Goal: Information Seeking & Learning: Learn about a topic

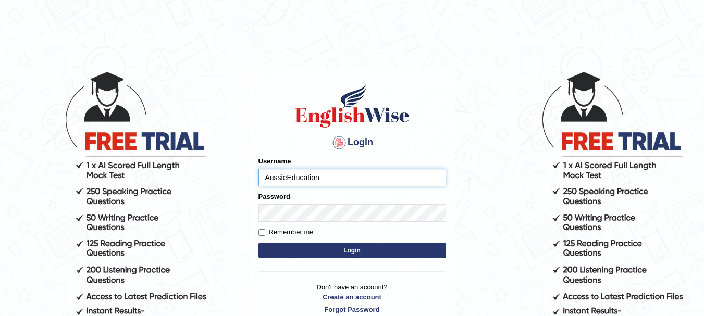
type input "AussieEducation"
click at [311, 256] on button "Login" at bounding box center [353, 251] width 188 height 16
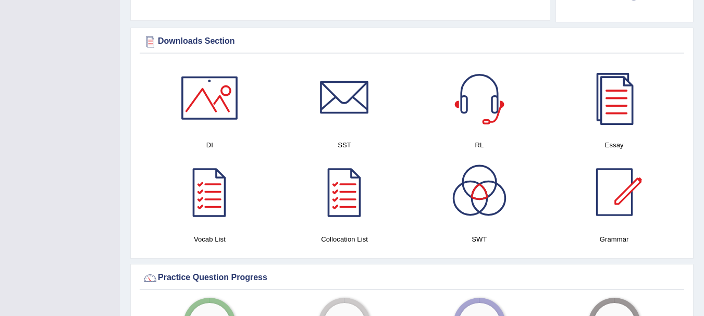
scroll to position [584, 0]
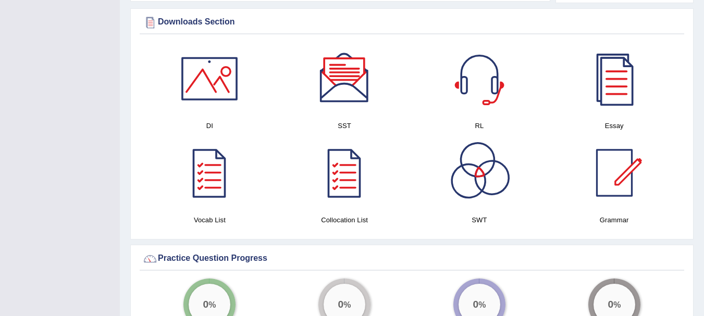
click at [224, 80] on div at bounding box center [209, 78] width 73 height 73
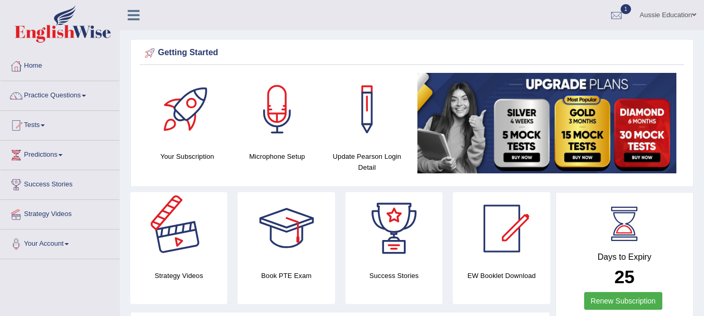
click at [174, 221] on div at bounding box center [178, 228] width 73 height 73
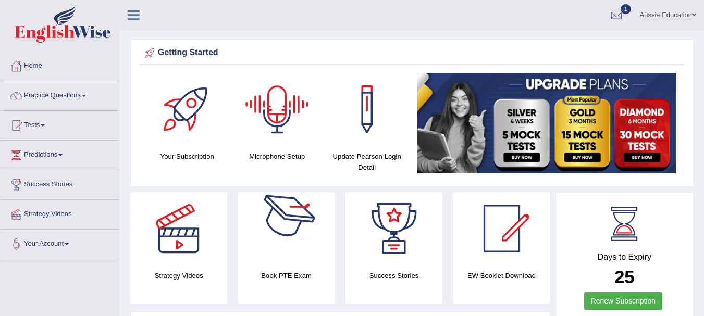
click at [306, 248] on div at bounding box center [286, 228] width 73 height 73
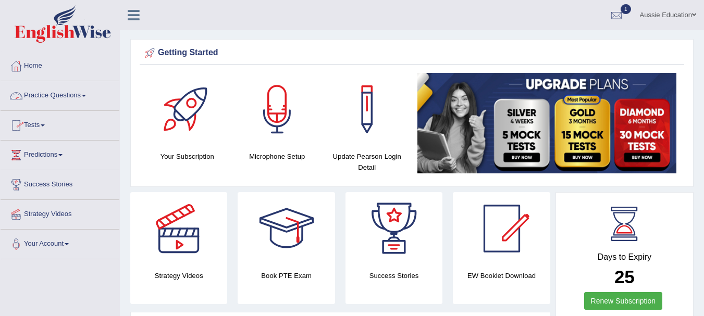
click at [59, 100] on link "Practice Questions" at bounding box center [60, 94] width 119 height 26
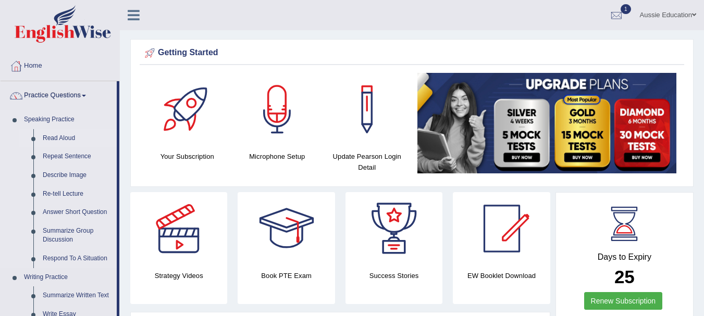
click at [59, 134] on link "Read Aloud" at bounding box center [77, 138] width 79 height 19
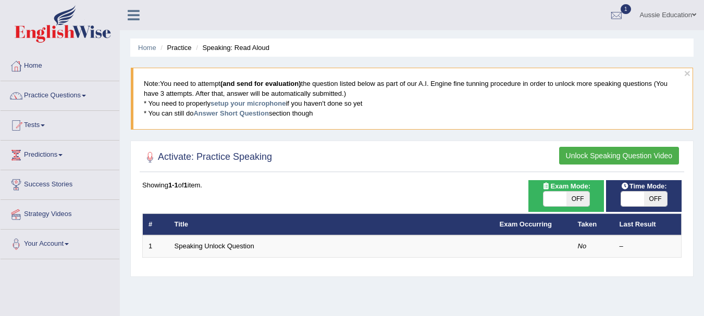
click at [279, 222] on th "Title" at bounding box center [331, 225] width 325 height 22
click at [594, 155] on button "Unlock Speaking Question Video" at bounding box center [619, 156] width 120 height 18
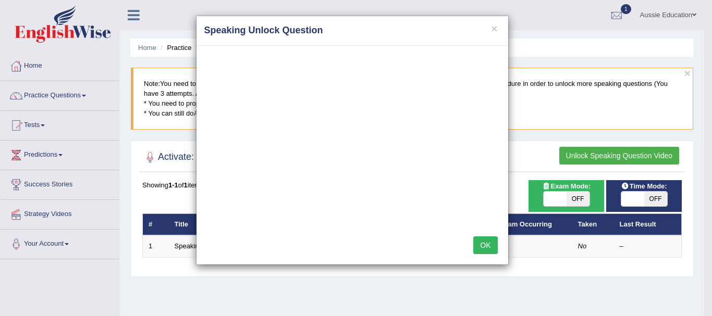
click at [500, 30] on h4 "Speaking Unlock Question" at bounding box center [352, 31] width 296 height 14
click at [496, 30] on button "×" at bounding box center [494, 28] width 6 height 11
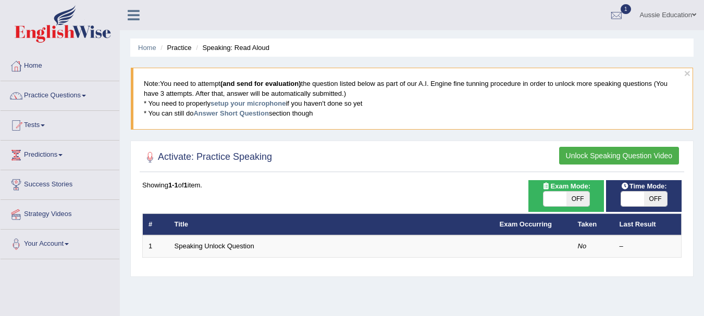
click at [168, 51] on li "Practice" at bounding box center [174, 48] width 33 height 10
click at [175, 50] on li "Practice" at bounding box center [174, 48] width 33 height 10
click at [215, 54] on ul "Home Practice Speaking: Read Aloud" at bounding box center [412, 48] width 564 height 18
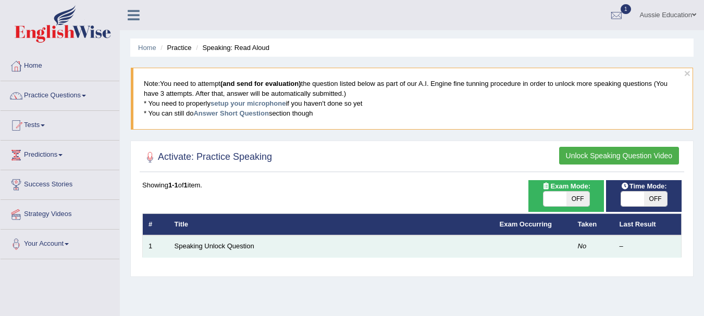
click at [201, 242] on td "Speaking Unlock Question" at bounding box center [331, 247] width 325 height 22
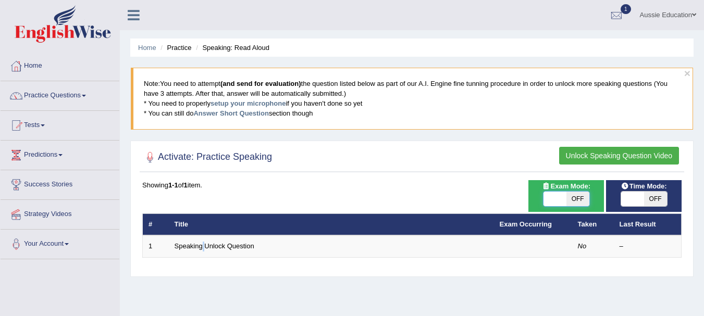
click at [563, 198] on span at bounding box center [555, 199] width 23 height 15
checkbox input "true"
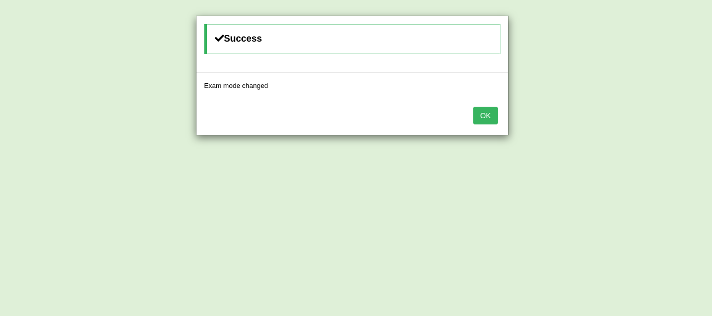
click at [484, 117] on button "OK" at bounding box center [485, 116] width 24 height 18
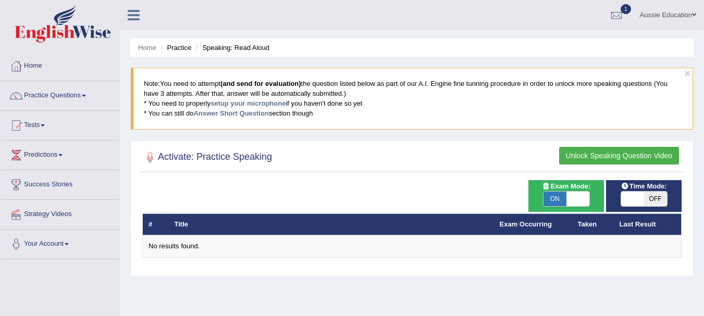
click at [569, 198] on span at bounding box center [578, 199] width 23 height 15
checkbox input "false"
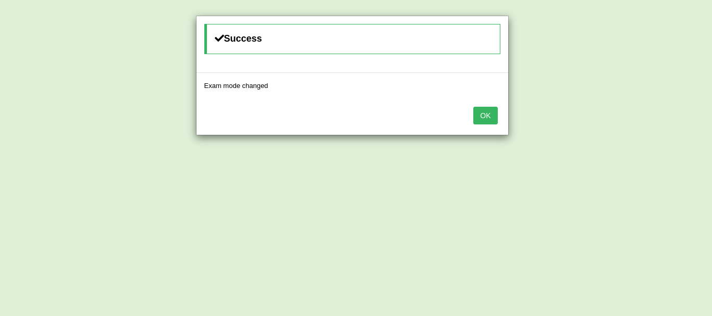
click at [480, 115] on button "OK" at bounding box center [485, 116] width 24 height 18
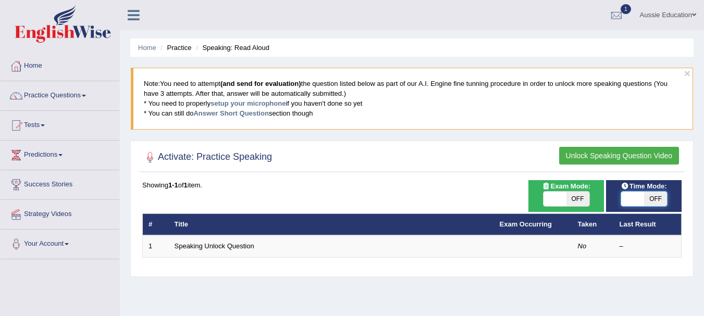
click at [636, 201] on span at bounding box center [632, 199] width 23 height 15
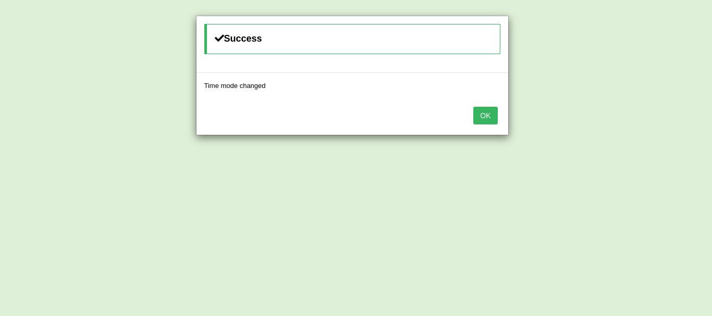
click at [491, 110] on button "OK" at bounding box center [485, 116] width 24 height 18
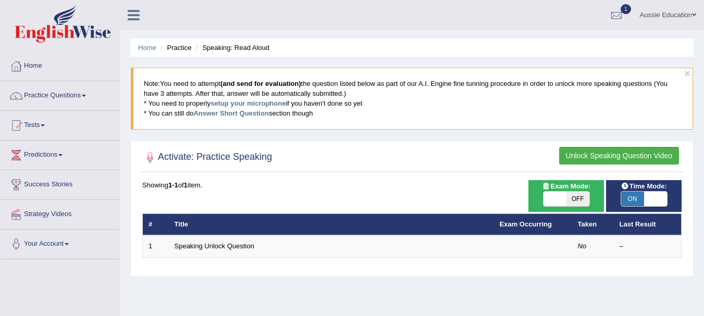
click at [634, 197] on span "ON" at bounding box center [632, 199] width 23 height 15
checkbox input "false"
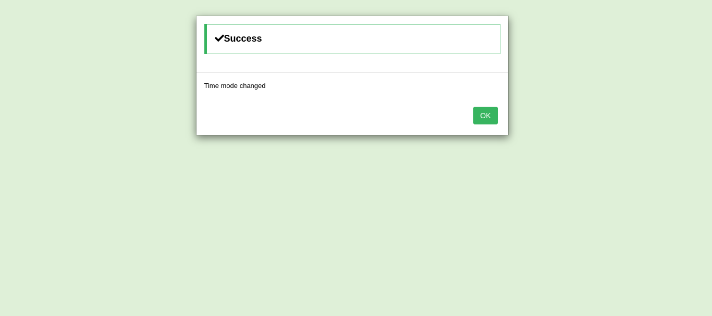
click at [484, 114] on button "OK" at bounding box center [485, 116] width 24 height 18
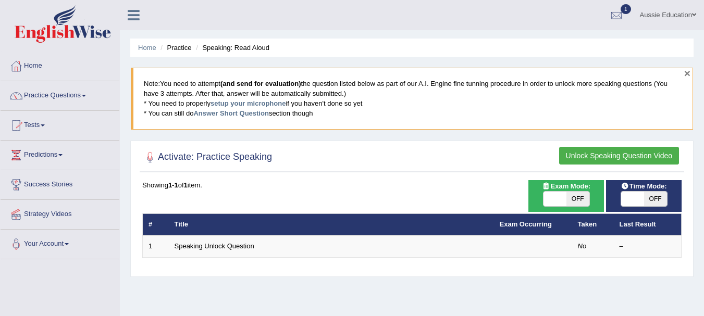
click at [689, 75] on button "×" at bounding box center [688, 73] width 6 height 11
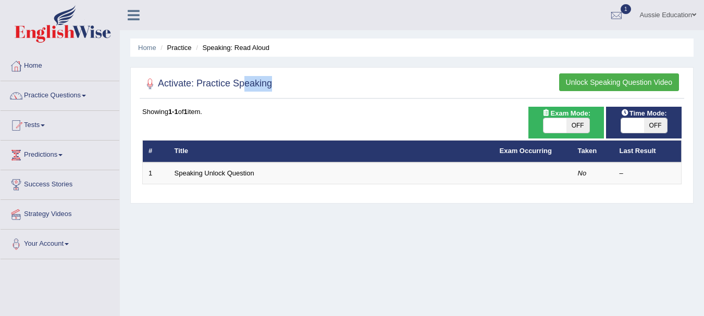
drag, startPoint x: 244, startPoint y: 87, endPoint x: 377, endPoint y: 76, distance: 133.9
click at [377, 76] on div "Activate: Practice Speaking Unlock Speaking Question Video" at bounding box center [412, 86] width 545 height 26
click at [137, 20] on icon at bounding box center [134, 15] width 12 height 14
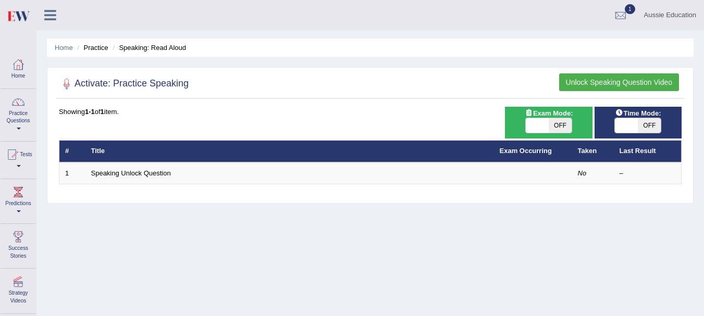
click at [137, 20] on div "Aussie Education Toggle navigation Username: AussieEducation Access Type: Onlin…" at bounding box center [370, 15] width 668 height 30
click at [65, 85] on div at bounding box center [67, 84] width 16 height 16
click at [69, 85] on div at bounding box center [67, 84] width 16 height 16
click at [11, 111] on link "Practice Questions" at bounding box center [18, 113] width 35 height 49
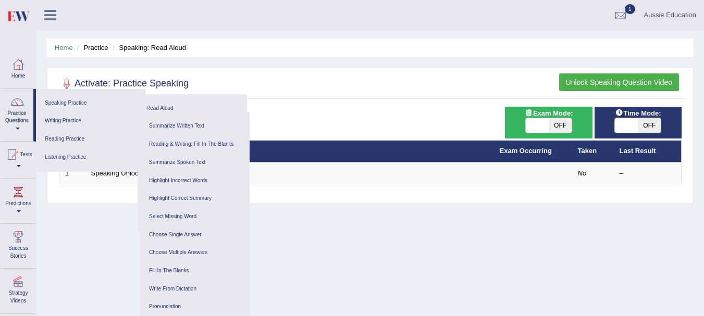
click at [156, 102] on link "Read Aloud" at bounding box center [192, 109] width 99 height 18
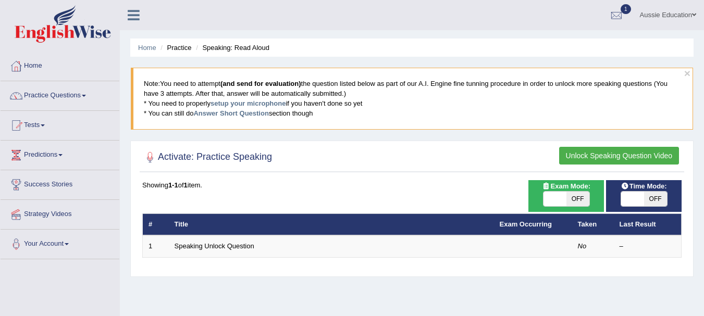
click at [616, 123] on blockquote "Note: You need to attempt (and send for evaluation) the question listed below a…" at bounding box center [412, 99] width 563 height 62
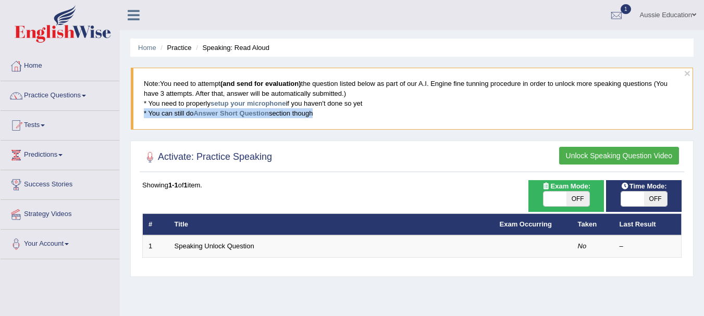
click at [616, 123] on blockquote "Note: You need to attempt (and send for evaluation) the question listed below a…" at bounding box center [412, 99] width 563 height 62
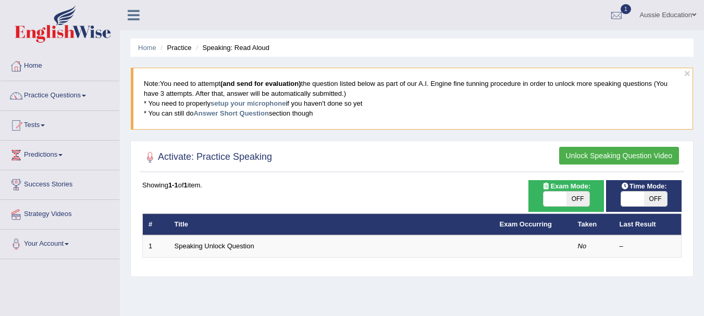
click at [447, 168] on div at bounding box center [412, 157] width 540 height 21
click at [67, 97] on link "Practice Questions" at bounding box center [60, 94] width 119 height 26
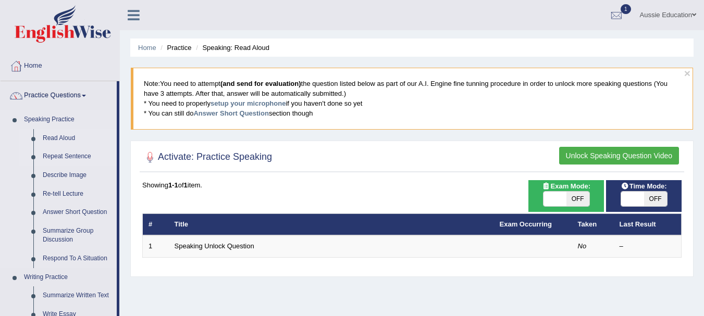
click at [51, 150] on link "Repeat Sentence" at bounding box center [77, 157] width 79 height 19
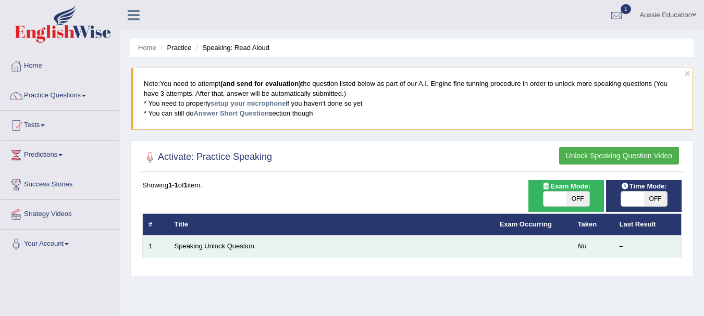
click at [581, 247] on em "No" at bounding box center [582, 246] width 9 height 8
click at [622, 245] on div "–" at bounding box center [648, 247] width 56 height 10
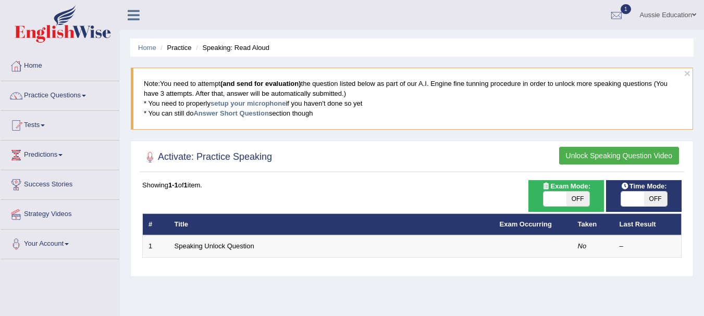
click at [582, 199] on span "OFF" at bounding box center [578, 199] width 23 height 15
checkbox input "true"
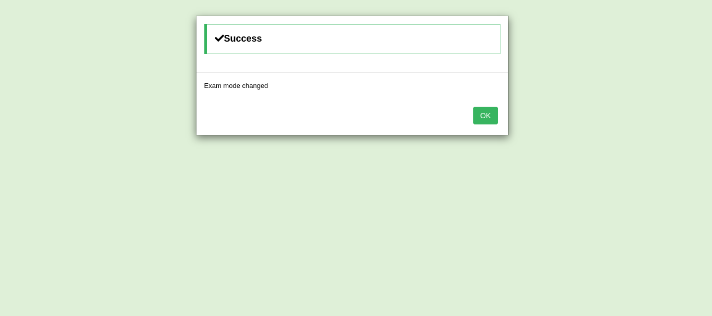
click at [487, 118] on button "OK" at bounding box center [485, 116] width 24 height 18
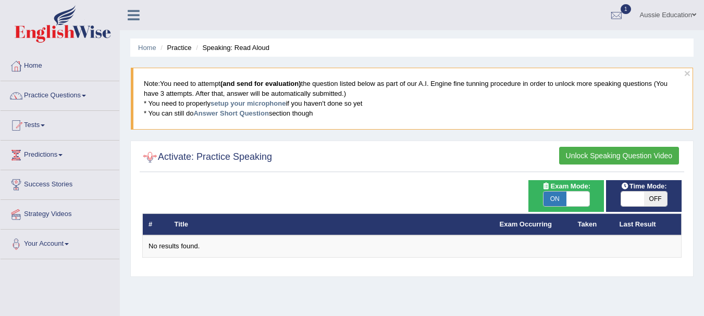
click at [152, 160] on div at bounding box center [150, 158] width 16 height 16
click at [606, 155] on button "Unlock Speaking Question Video" at bounding box center [619, 156] width 120 height 18
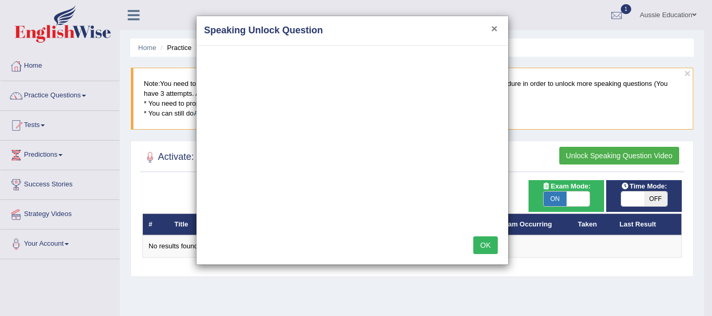
click at [495, 29] on button "×" at bounding box center [494, 28] width 6 height 11
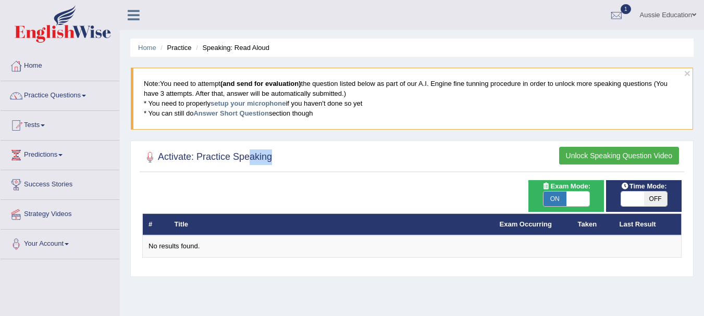
drag, startPoint x: 247, startPoint y: 156, endPoint x: 391, endPoint y: 177, distance: 145.5
click at [391, 177] on div "Activate: Practice Speaking Unlock Speaking Question Video Time Mode: ON OFF Ex…" at bounding box center [412, 209] width 564 height 137
click at [238, 103] on link "setup your microphone" at bounding box center [248, 104] width 75 height 8
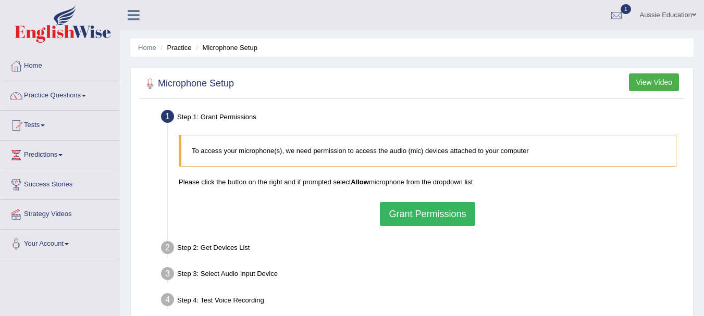
click at [406, 212] on button "Grant Permissions" at bounding box center [427, 214] width 95 height 24
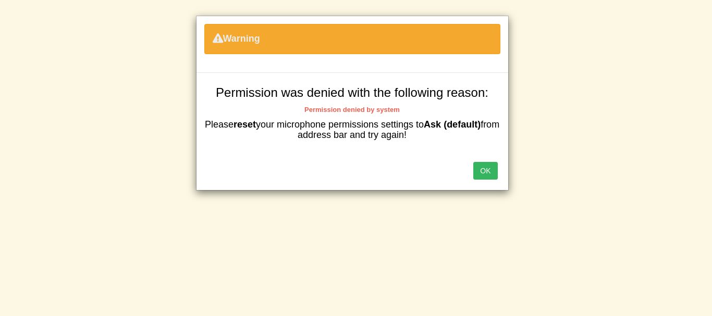
click at [485, 173] on button "OK" at bounding box center [485, 171] width 24 height 18
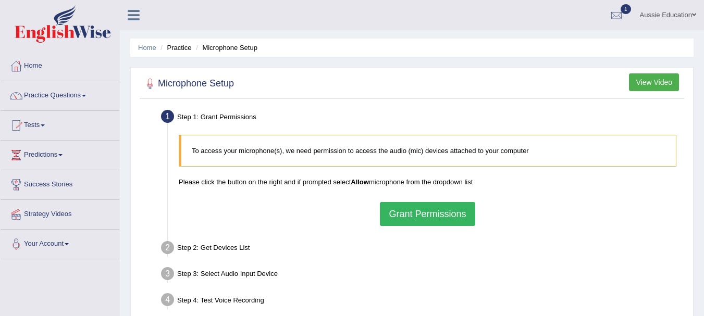
click at [421, 212] on button "Grant Permissions" at bounding box center [427, 214] width 95 height 24
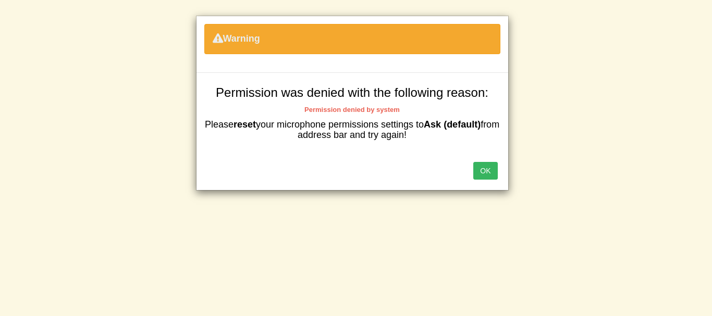
click at [485, 168] on button "OK" at bounding box center [485, 171] width 24 height 18
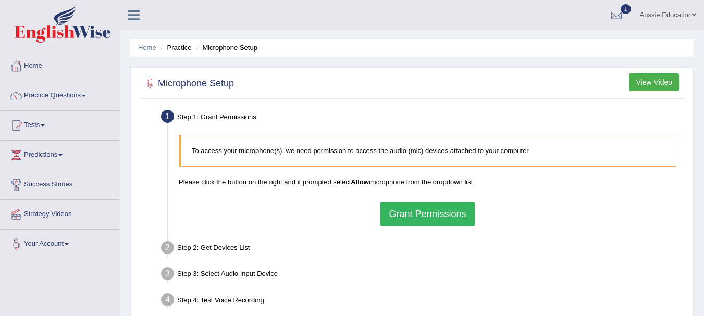
click at [460, 217] on button "Grant Permissions" at bounding box center [427, 214] width 95 height 24
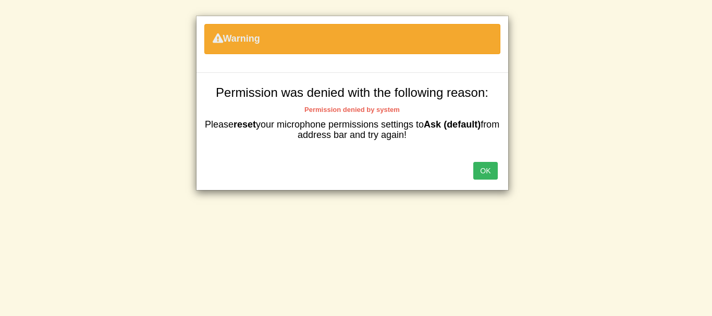
click at [365, 111] on b "Permission denied by system" at bounding box center [351, 110] width 95 height 8
click at [490, 175] on button "OK" at bounding box center [485, 171] width 24 height 18
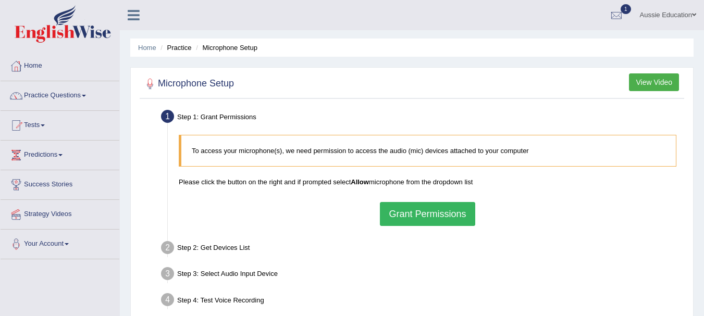
click at [213, 245] on div "Step 2: Get Devices List" at bounding box center [422, 249] width 532 height 23
click at [221, 160] on blockquote "To access your microphone(s), we need permission to access the audio (mic) devi…" at bounding box center [428, 151] width 498 height 32
drag, startPoint x: 473, startPoint y: 221, endPoint x: 464, endPoint y: 220, distance: 8.9
click at [464, 220] on button "Grant Permissions" at bounding box center [427, 214] width 95 height 24
click at [464, 220] on div "To access your microphone(s), we need permission to access the audio (mic) devi…" at bounding box center [428, 181] width 508 height 102
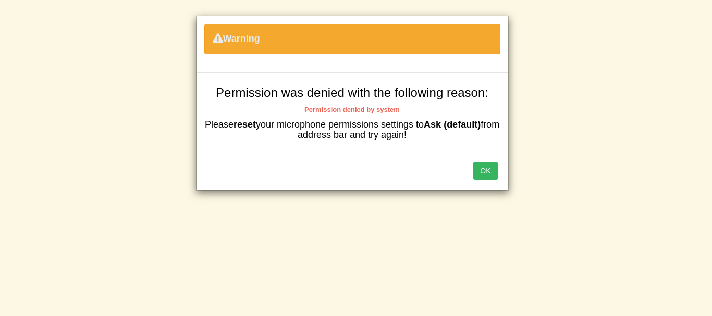
click at [481, 176] on button "OK" at bounding box center [485, 171] width 24 height 18
